Goal: Task Accomplishment & Management: Use online tool/utility

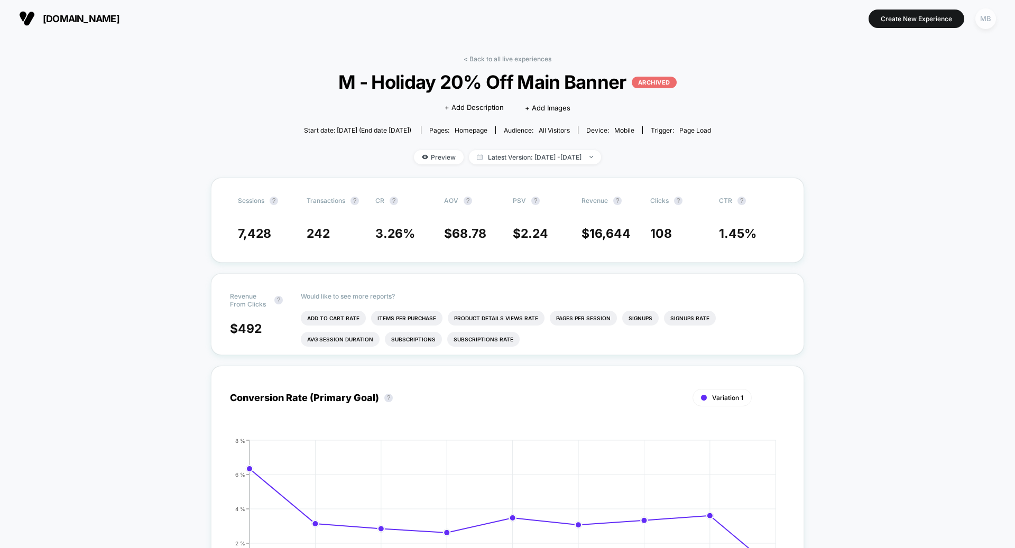
click at [986, 24] on div "MB" at bounding box center [985, 18] width 21 height 21
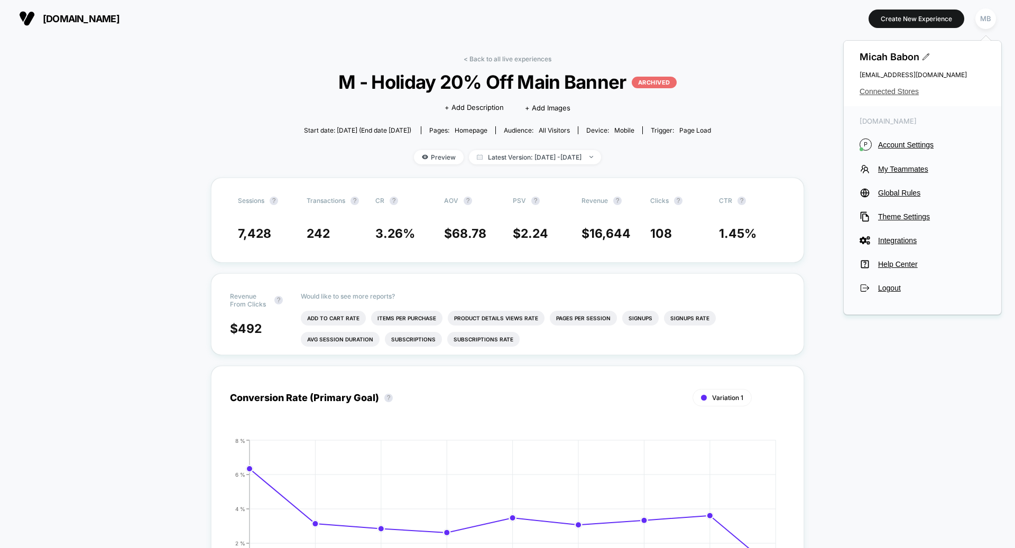
click at [887, 89] on span "Connected Stores" at bounding box center [923, 91] width 126 height 8
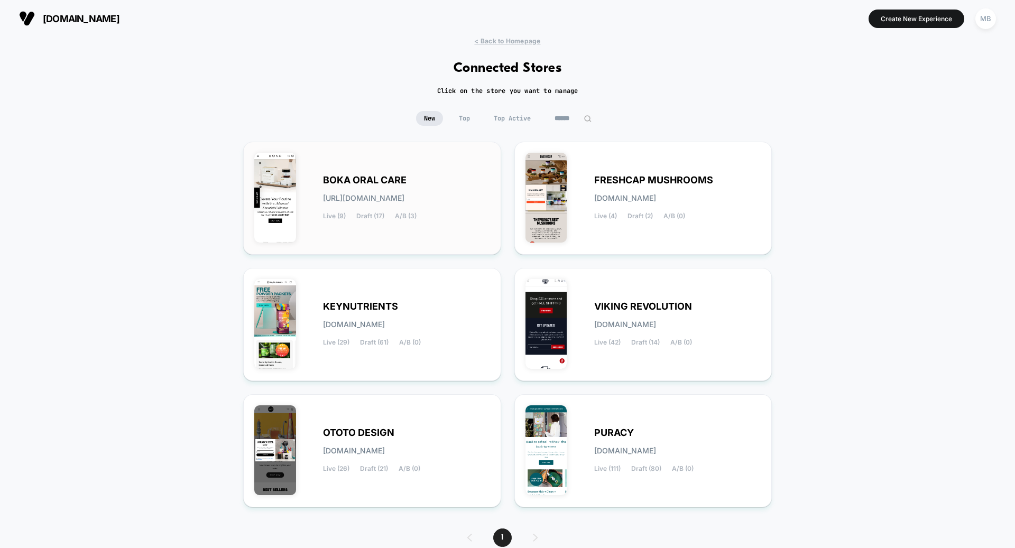
click at [368, 195] on span "[URL][DOMAIN_NAME]" at bounding box center [363, 198] width 81 height 7
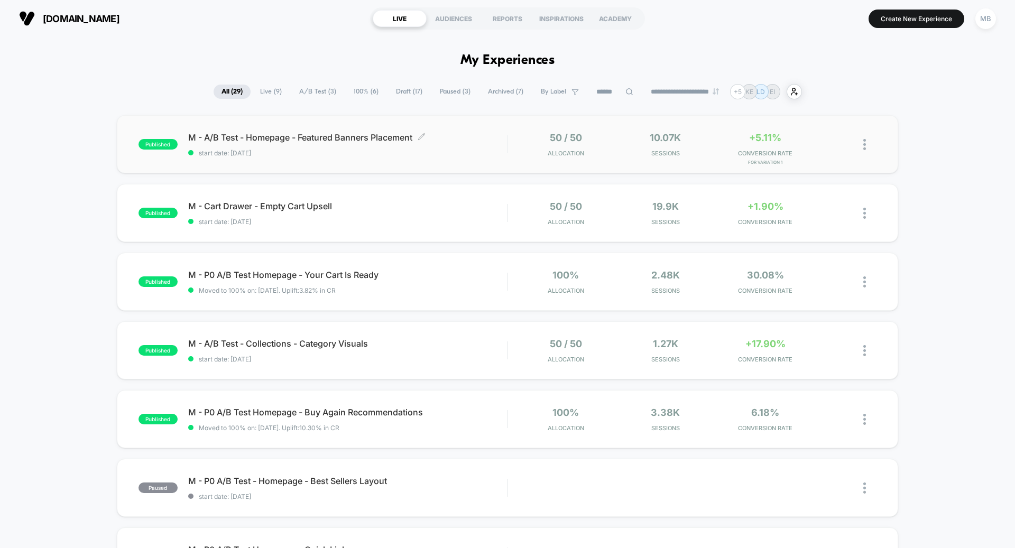
click at [343, 147] on div "M - A/B Test - Homepage - Featured Banners Placement Click to edit experience d…" at bounding box center [347, 144] width 319 height 25
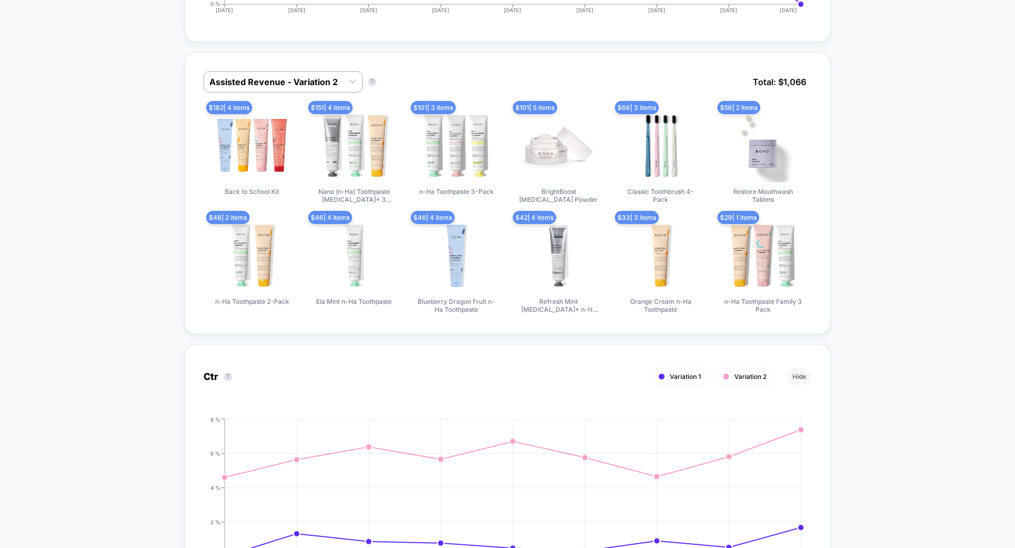
scroll to position [620, 0]
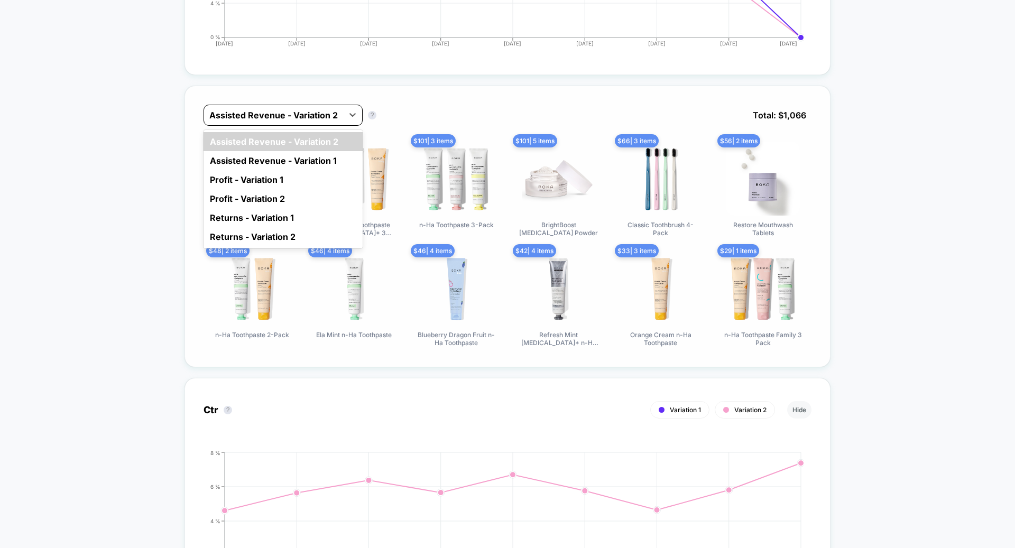
click at [245, 115] on div at bounding box center [273, 115] width 128 height 13
click at [257, 161] on div "Assisted Revenue - Variation 1" at bounding box center [283, 160] width 159 height 19
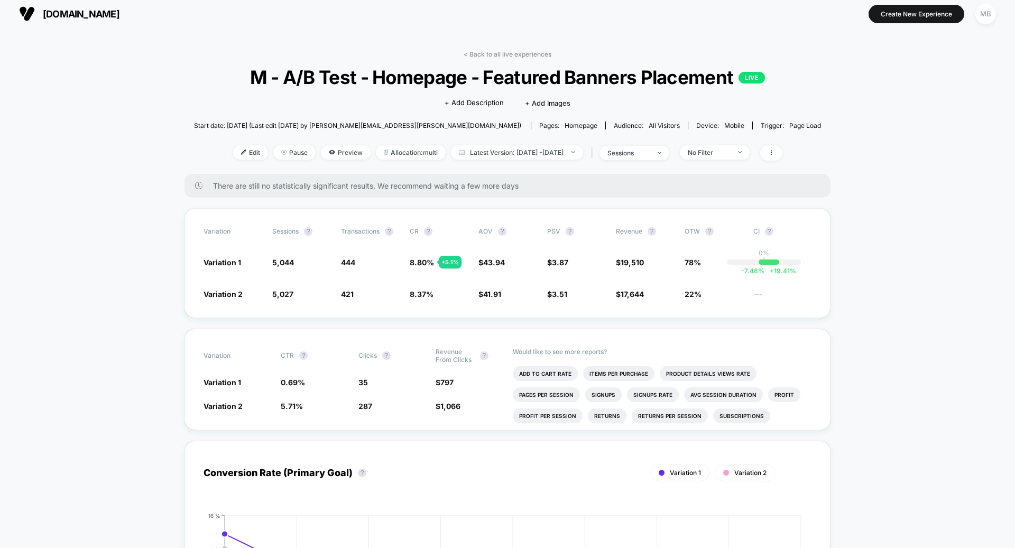
scroll to position [0, 0]
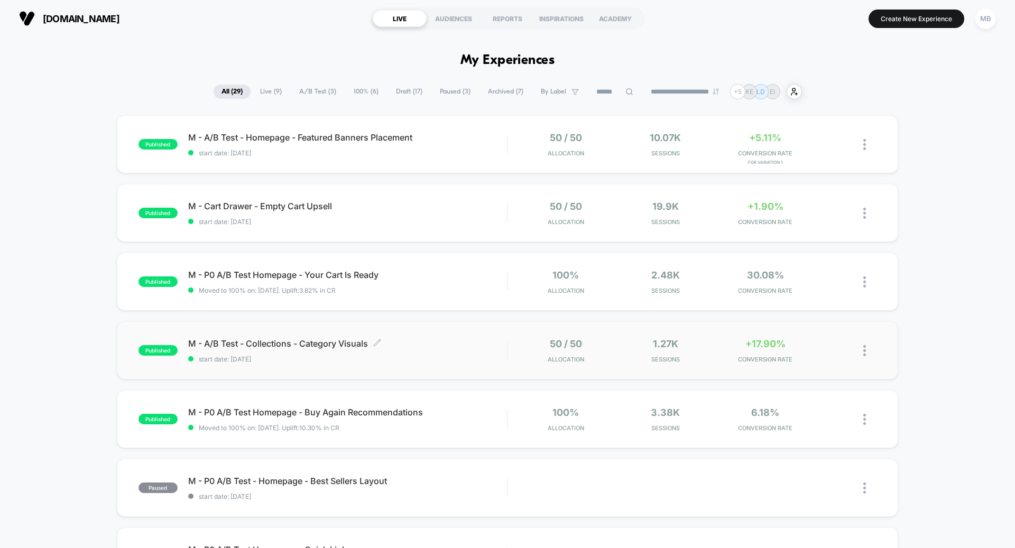
click at [365, 340] on span "M - A/B Test - Collections - Category Visuals Click to edit experience details" at bounding box center [347, 343] width 319 height 11
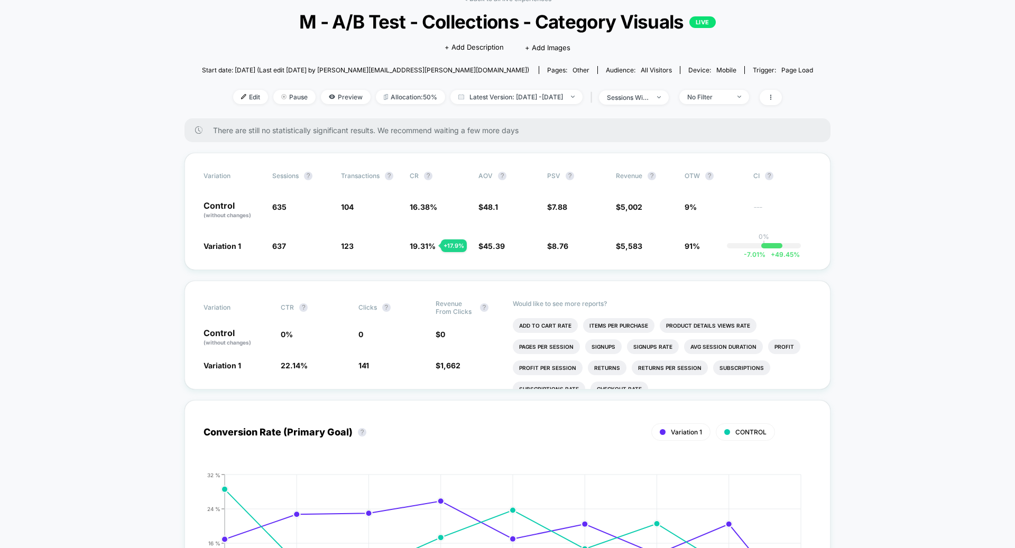
scroll to position [85, 0]
